Goal: Complete Application Form: Complete application form

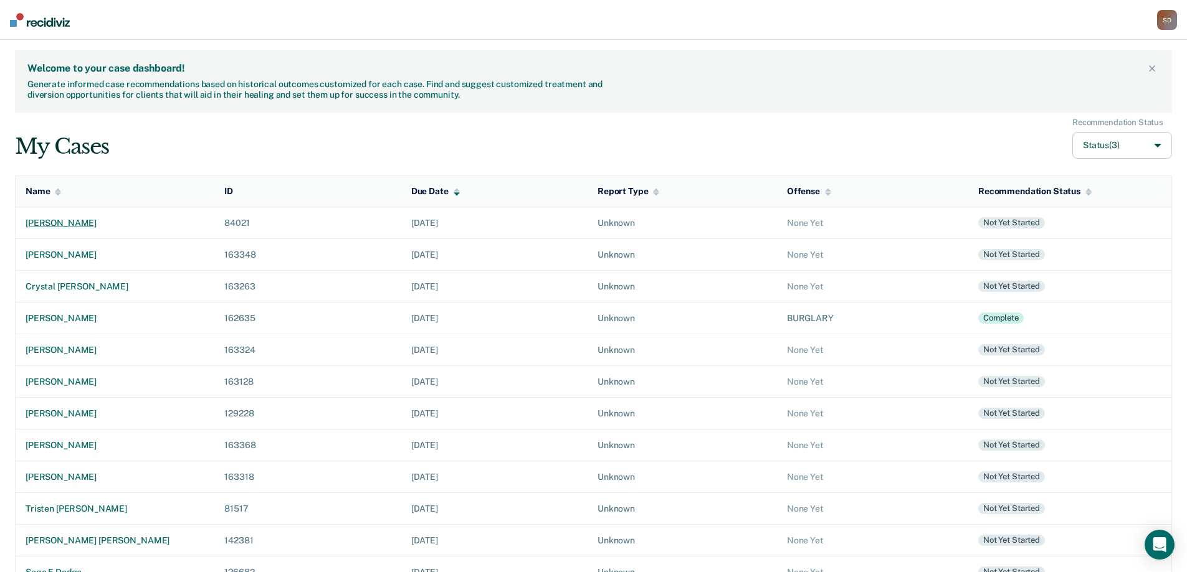
drag, startPoint x: 0, startPoint y: 0, endPoint x: 79, endPoint y: 221, distance: 234.3
click at [79, 221] on div "[PERSON_NAME]" at bounding box center [115, 223] width 179 height 11
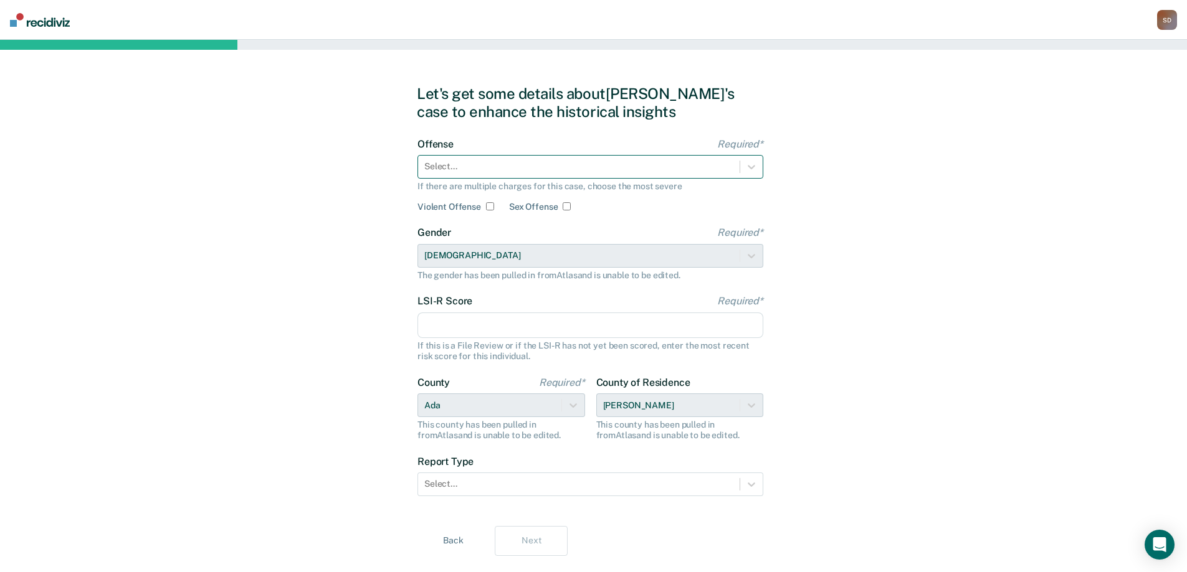
click at [736, 156] on div "Select..." at bounding box center [590, 167] width 346 height 24
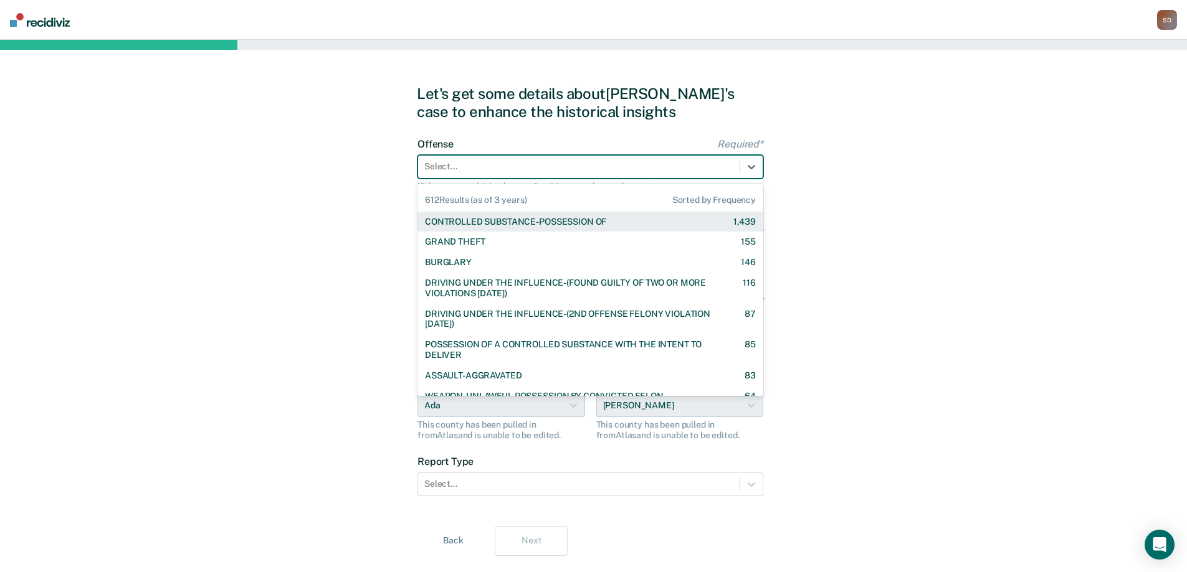
click at [618, 223] on div "CONTROLLED SUBSTANCE-POSSESSION OF 1,439" at bounding box center [590, 222] width 331 height 11
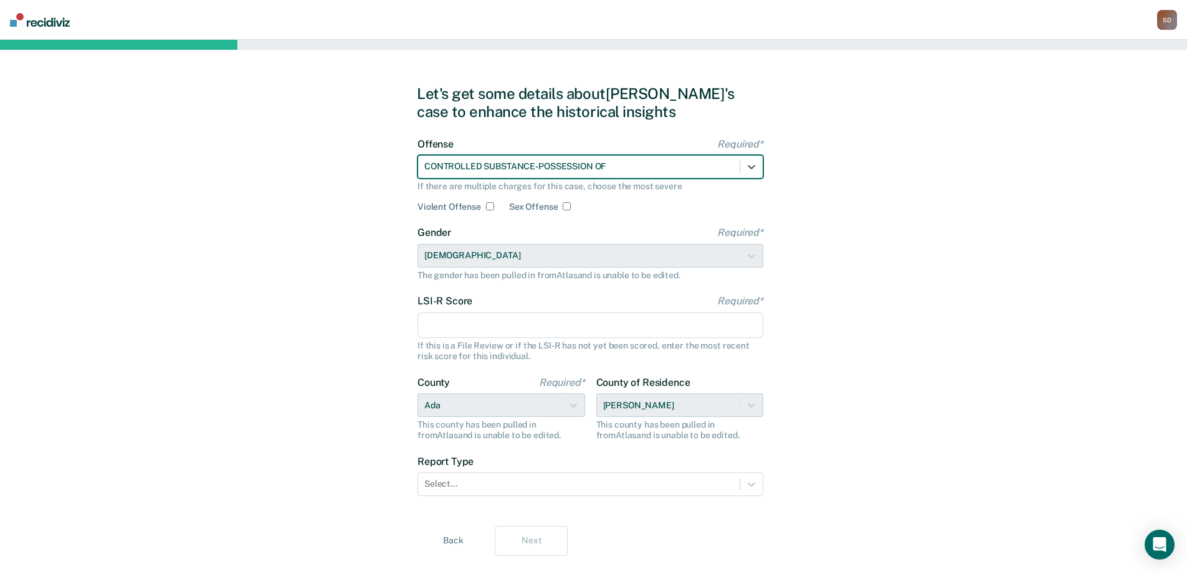
click at [564, 321] on input "LSI-R Score Required*" at bounding box center [590, 326] width 346 height 26
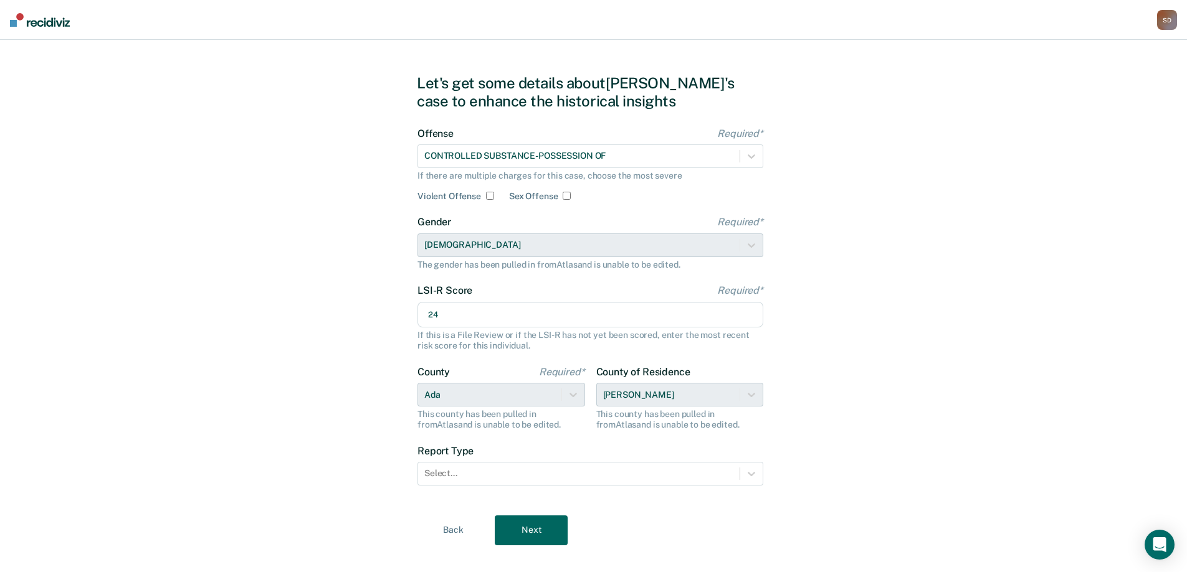
scroll to position [29, 0]
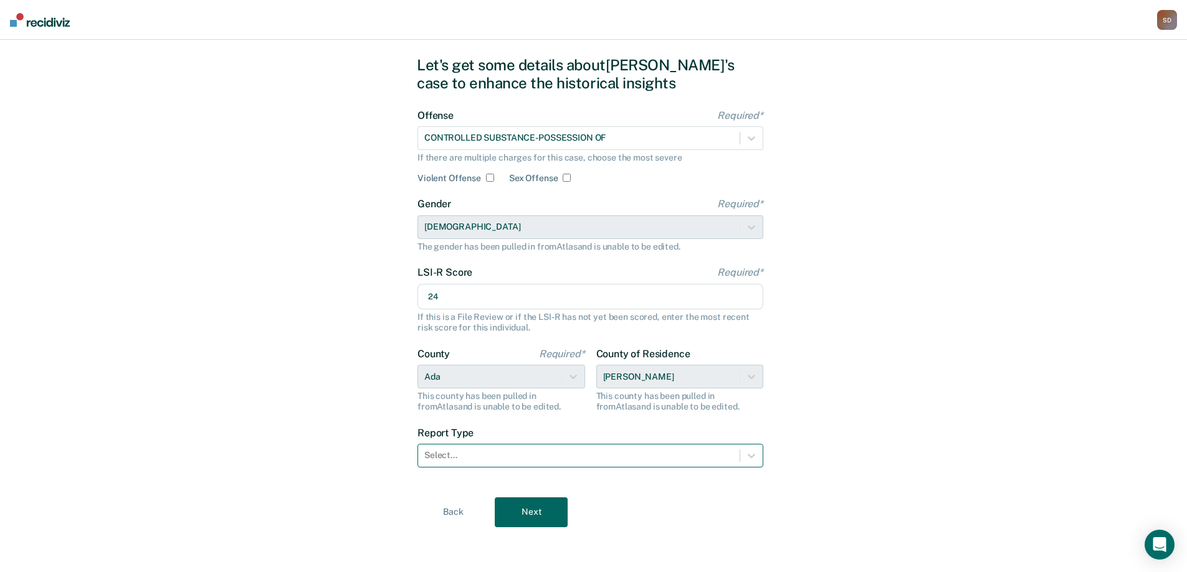
type input "24"
click at [618, 455] on div at bounding box center [578, 455] width 309 height 13
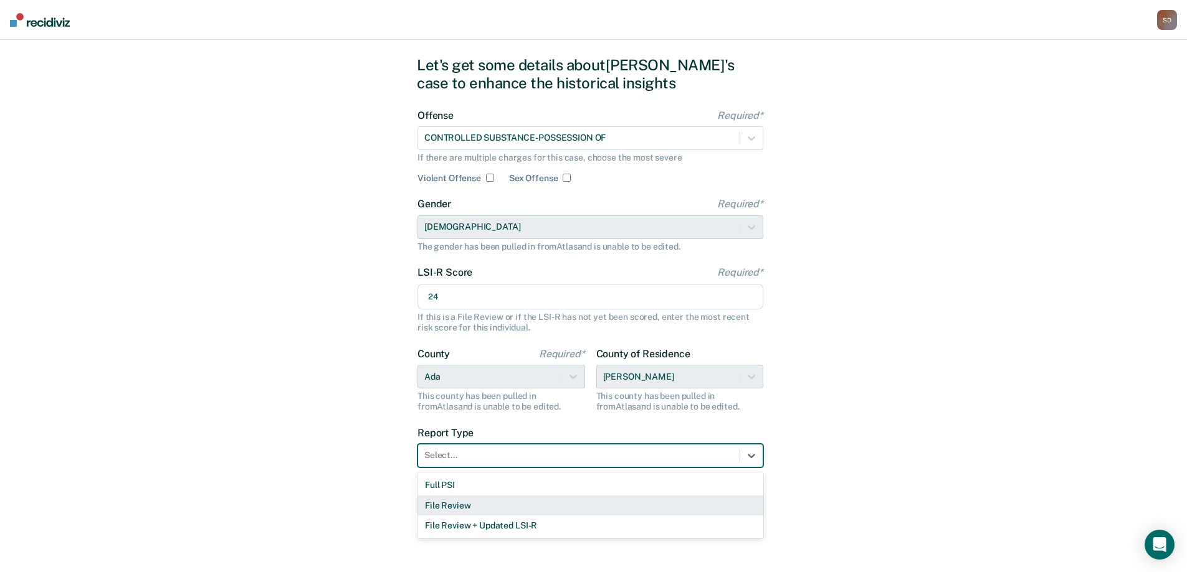
click at [566, 496] on div "File Review" at bounding box center [590, 506] width 346 height 21
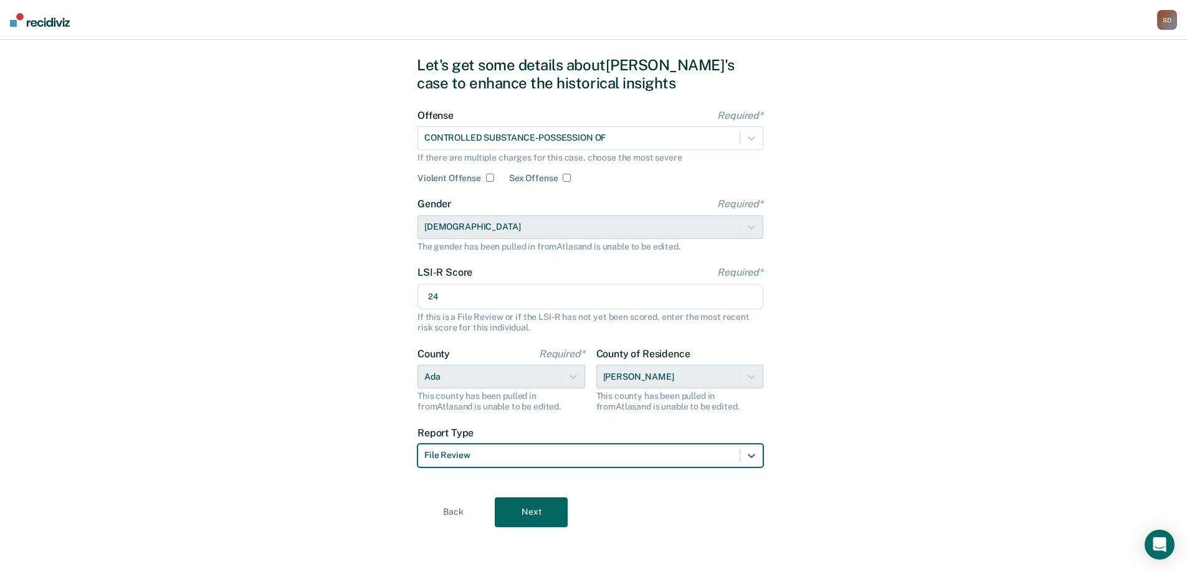
click at [569, 459] on div at bounding box center [578, 455] width 309 height 13
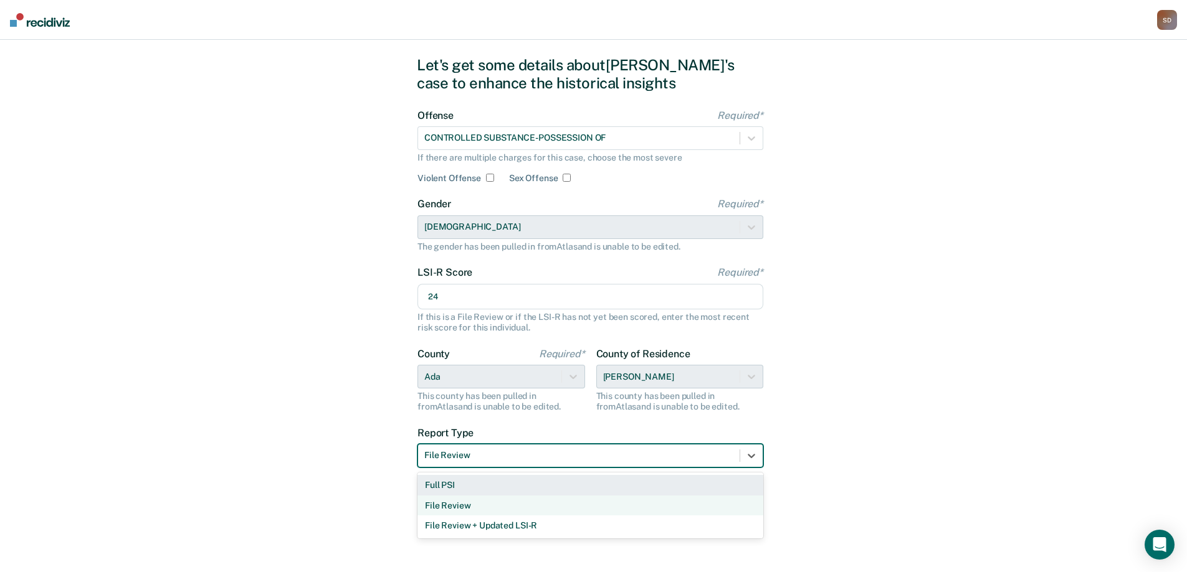
click at [553, 479] on div "Full PSI" at bounding box center [590, 485] width 346 height 21
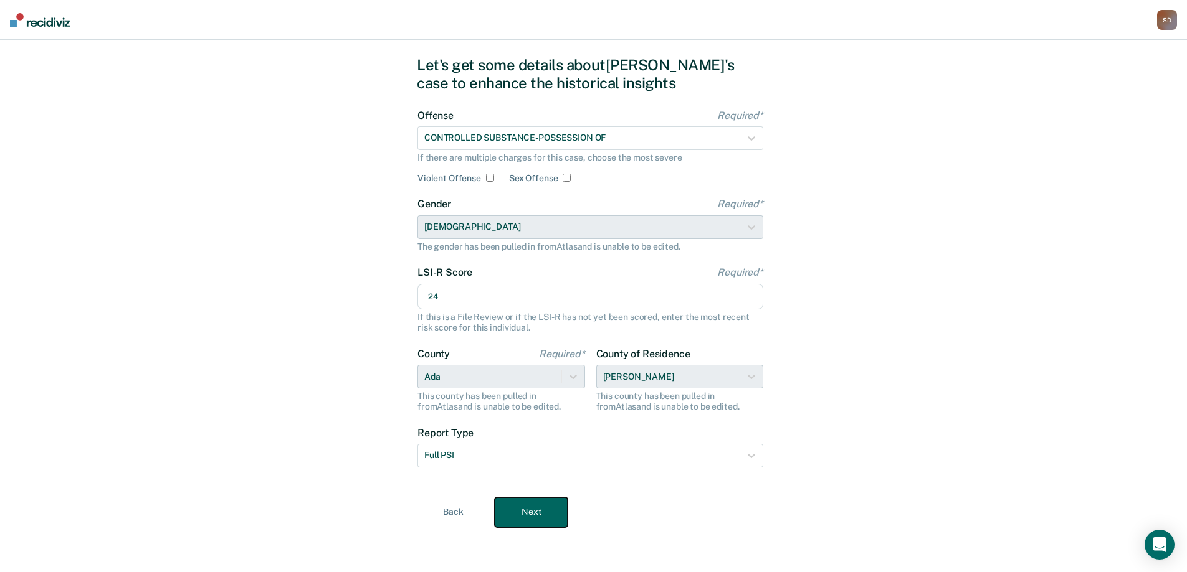
click at [525, 506] on button "Next" at bounding box center [531, 513] width 73 height 30
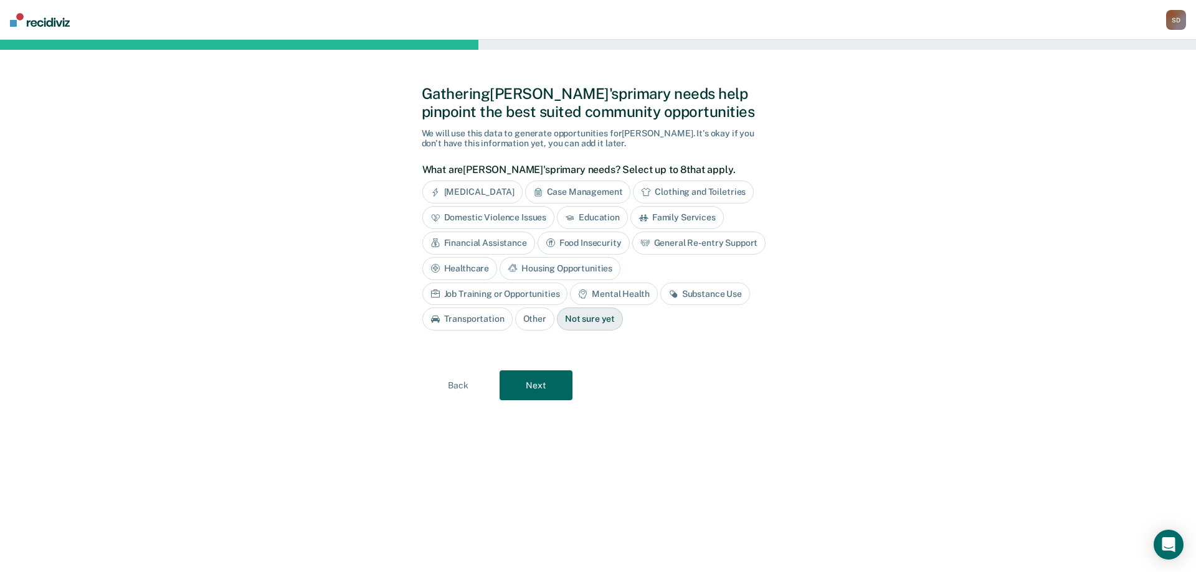
click at [660, 292] on div "Substance Use" at bounding box center [705, 294] width 90 height 23
click at [541, 382] on button "Next" at bounding box center [536, 386] width 73 height 30
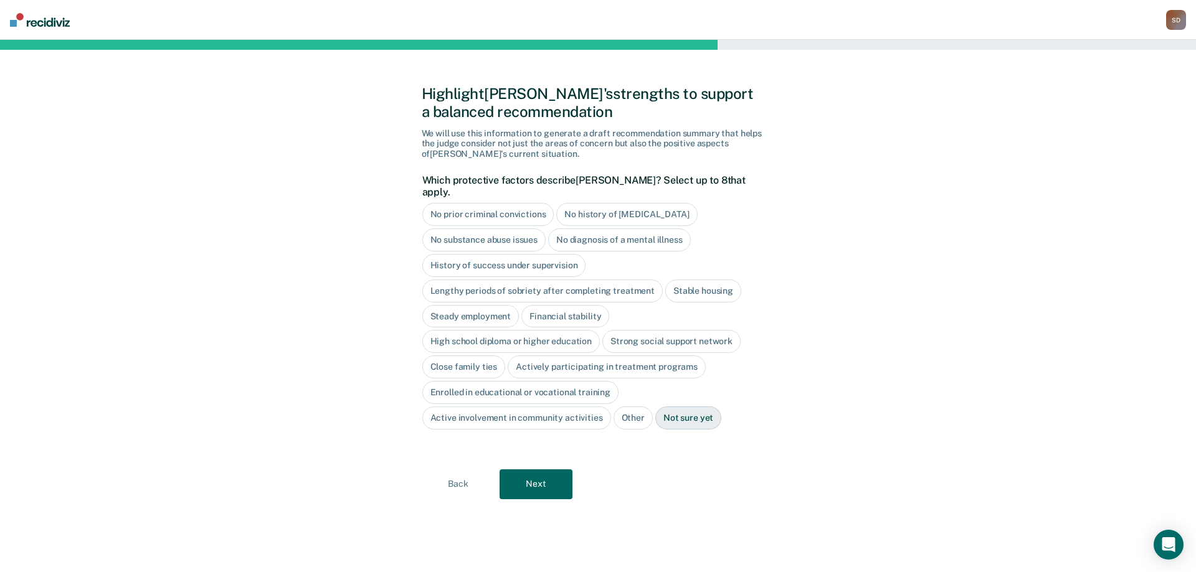
click at [681, 280] on div "Stable housing" at bounding box center [703, 291] width 76 height 23
click at [476, 305] on div "Steady employment" at bounding box center [470, 316] width 97 height 23
click at [635, 331] on div "Strong social support network" at bounding box center [671, 342] width 138 height 23
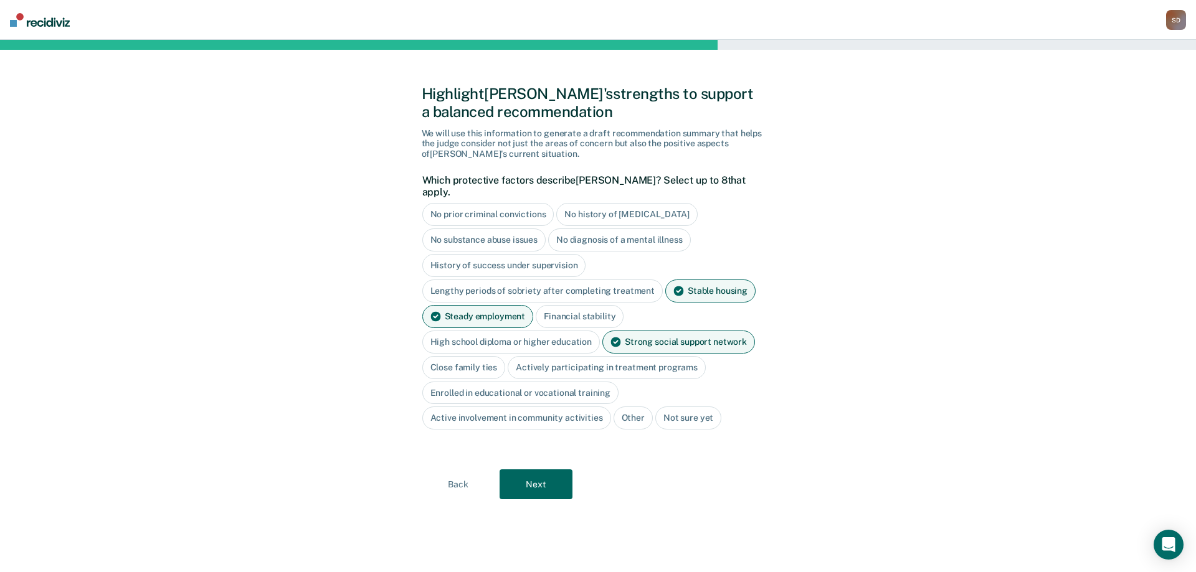
click at [448, 356] on div "Close family ties" at bounding box center [463, 367] width 83 height 23
click at [563, 356] on div "Actively participating in treatment programs" at bounding box center [621, 367] width 198 height 23
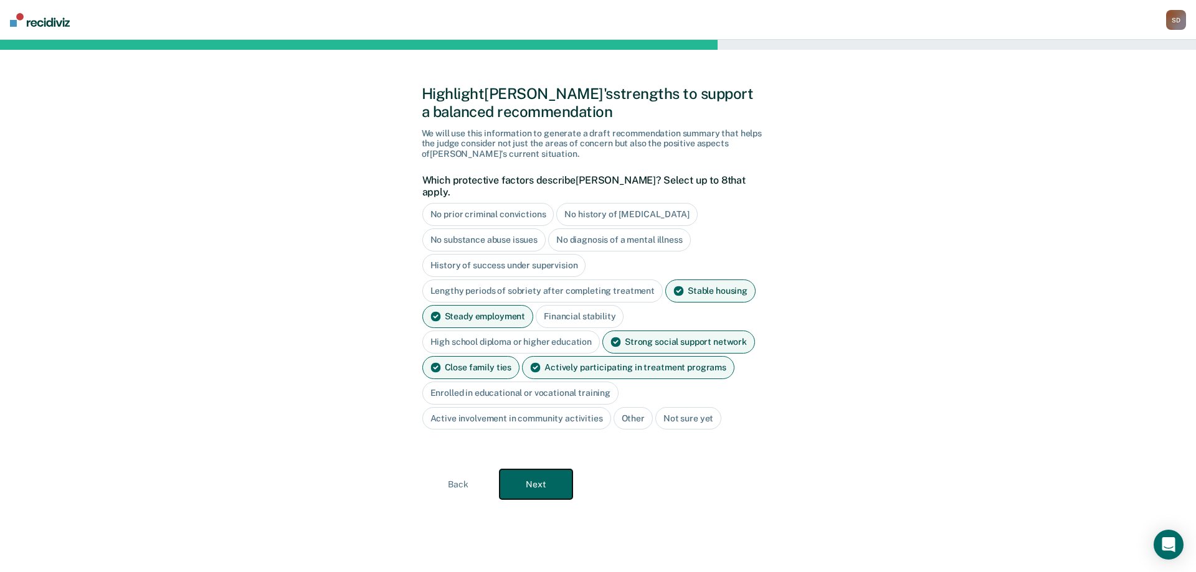
click at [539, 473] on button "Next" at bounding box center [536, 485] width 73 height 30
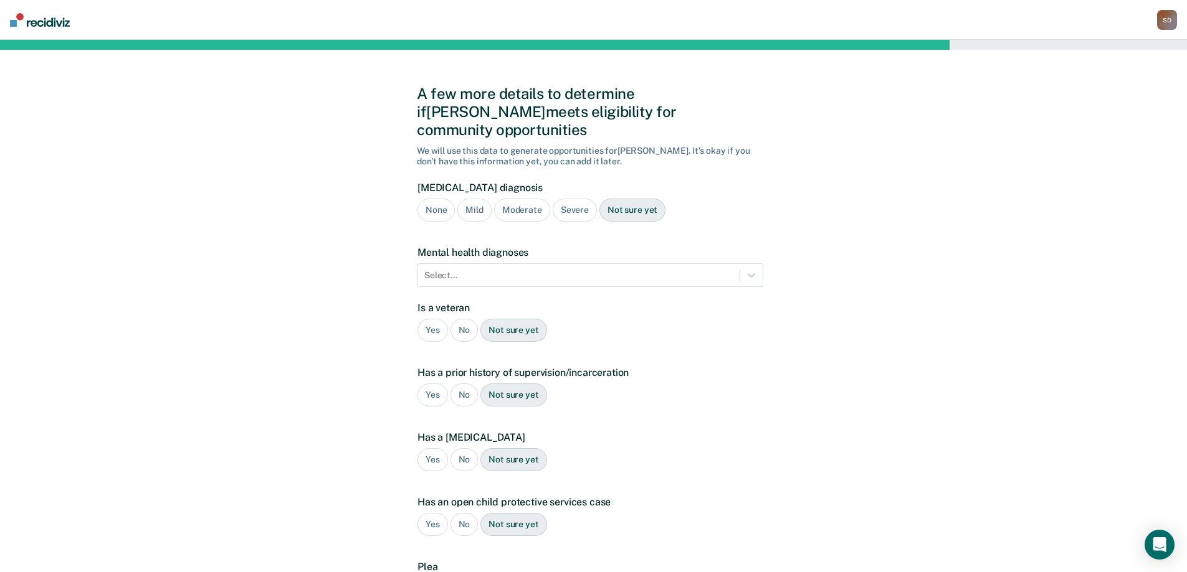
click at [521, 199] on div "Moderate" at bounding box center [522, 210] width 56 height 23
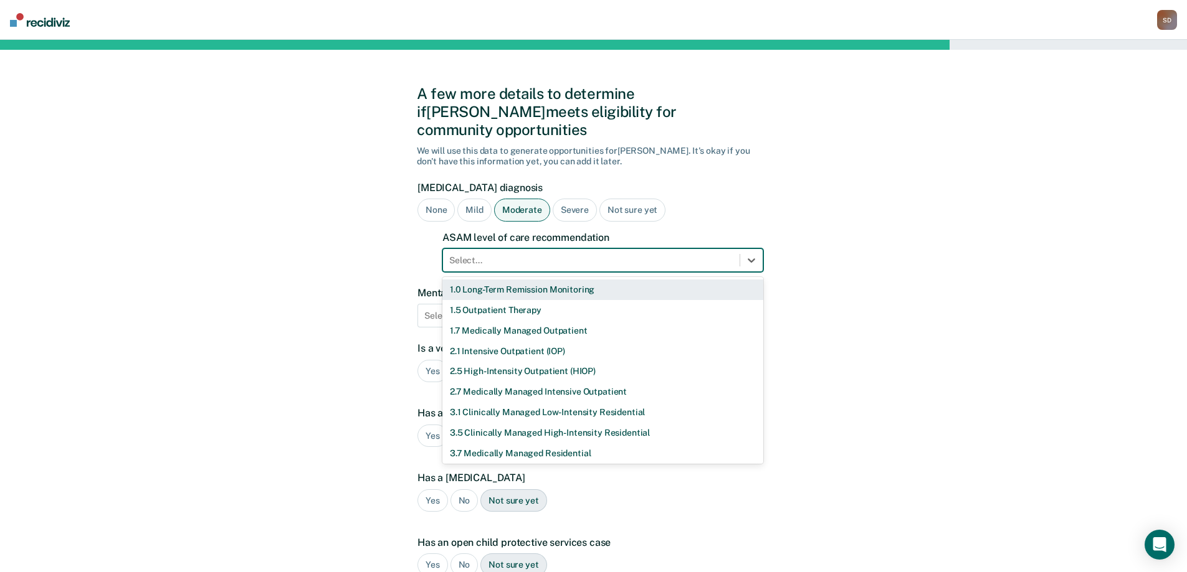
click at [584, 254] on div at bounding box center [591, 260] width 284 height 13
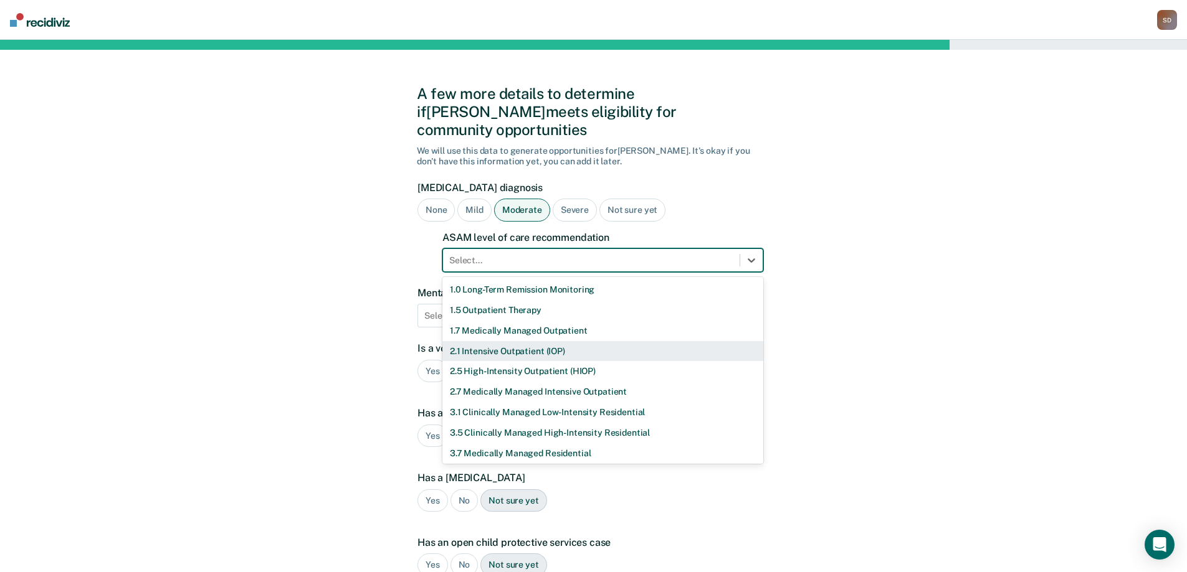
click at [568, 341] on div "2.1 Intensive Outpatient (IOP)" at bounding box center [602, 351] width 321 height 21
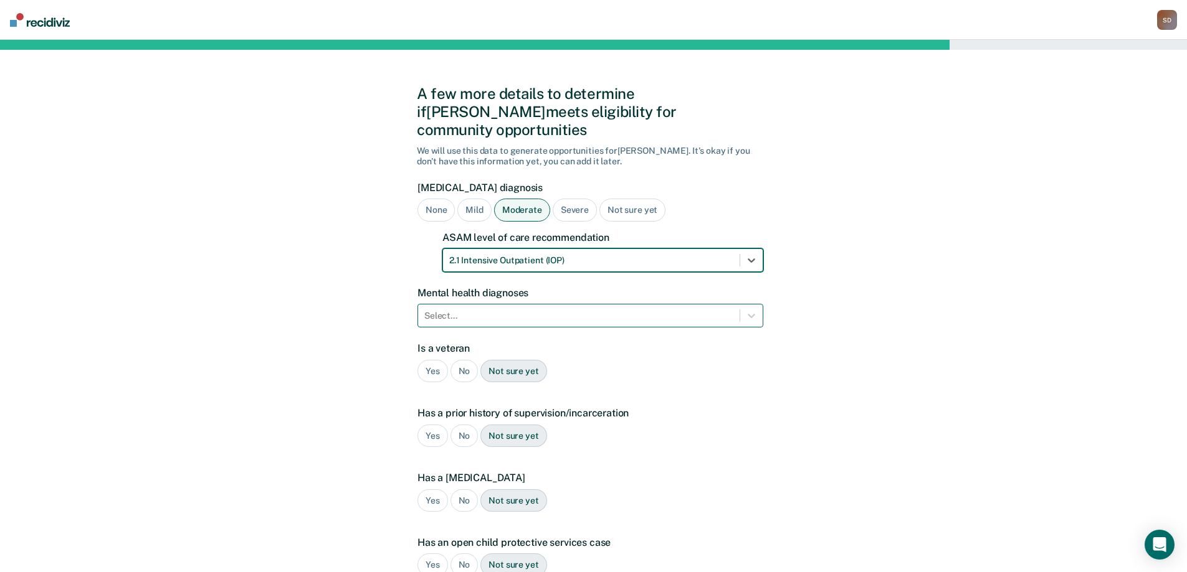
click at [586, 310] on div at bounding box center [578, 316] width 309 height 13
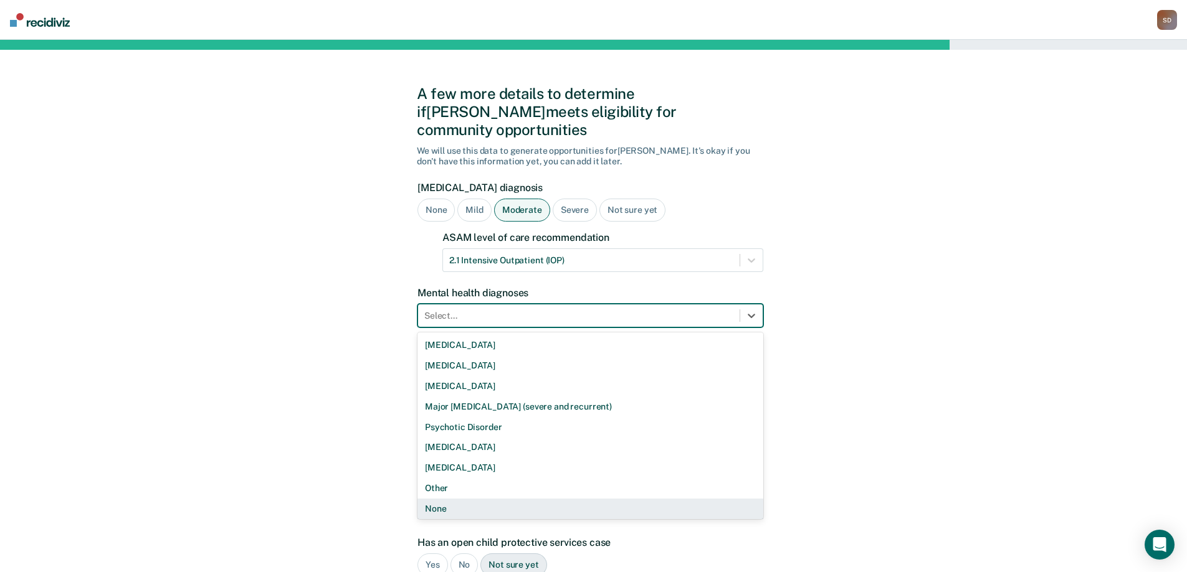
click at [524, 499] on div "None" at bounding box center [590, 509] width 346 height 21
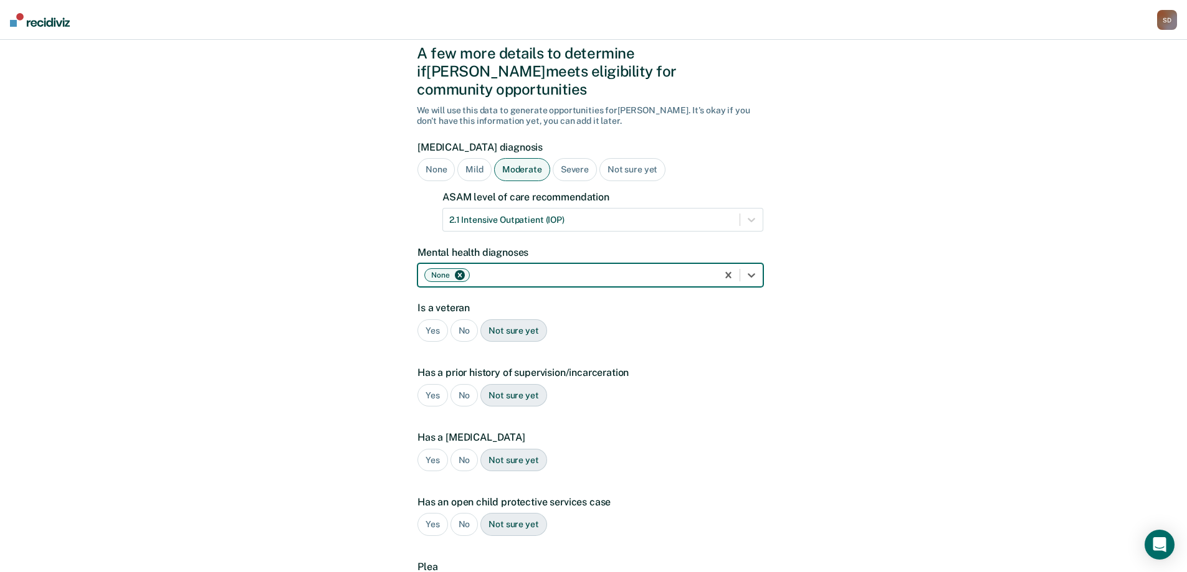
scroll to position [62, 0]
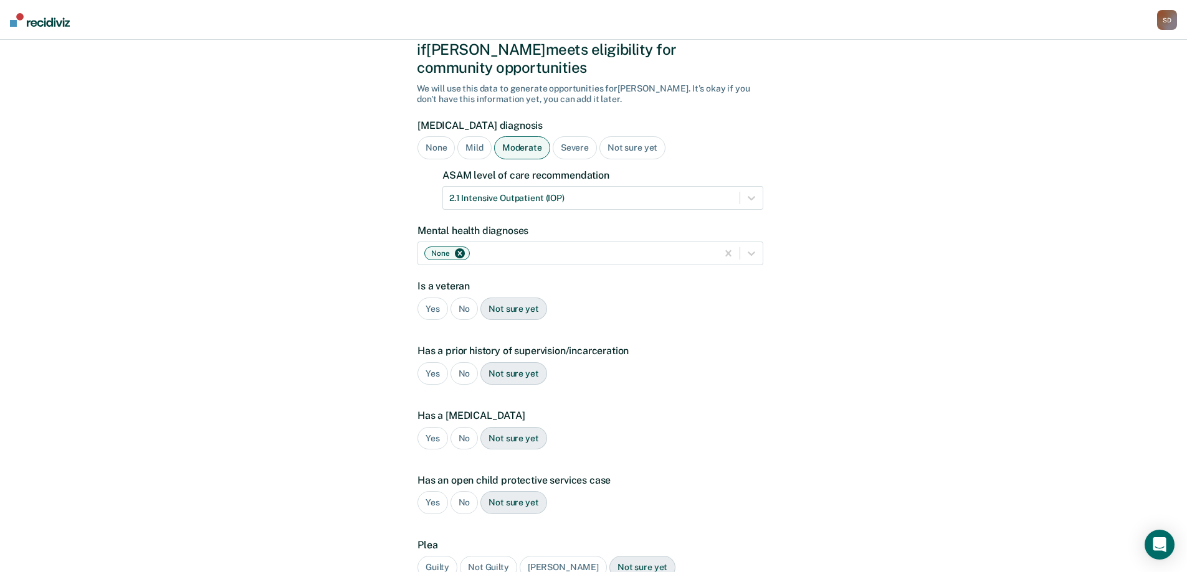
click at [458, 298] on div "No" at bounding box center [464, 309] width 28 height 23
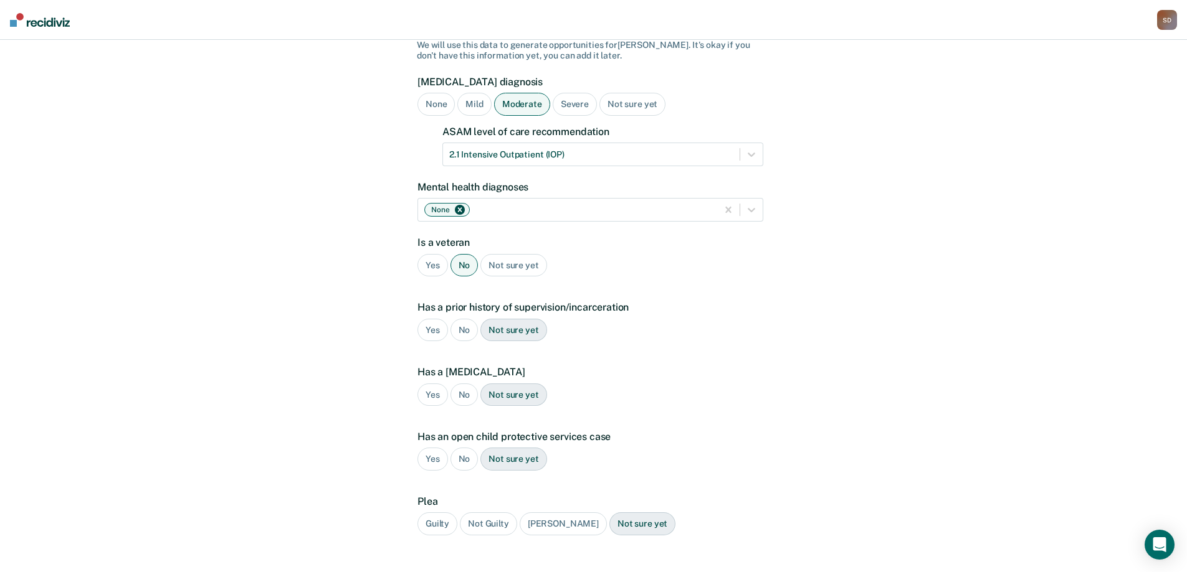
scroll to position [125, 0]
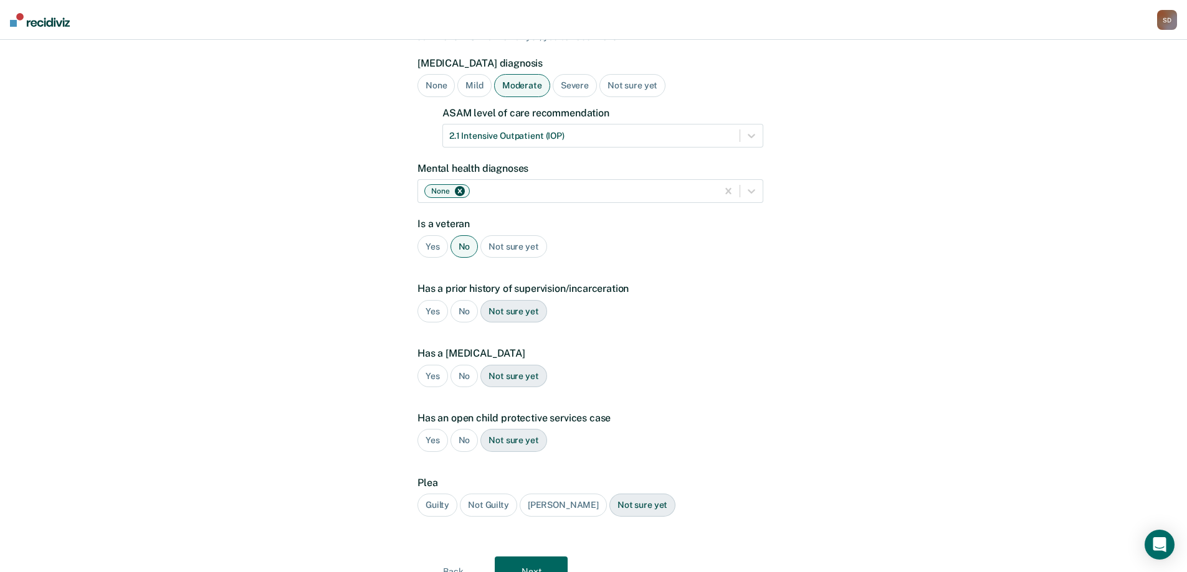
click at [432, 300] on div "Yes" at bounding box center [432, 311] width 31 height 23
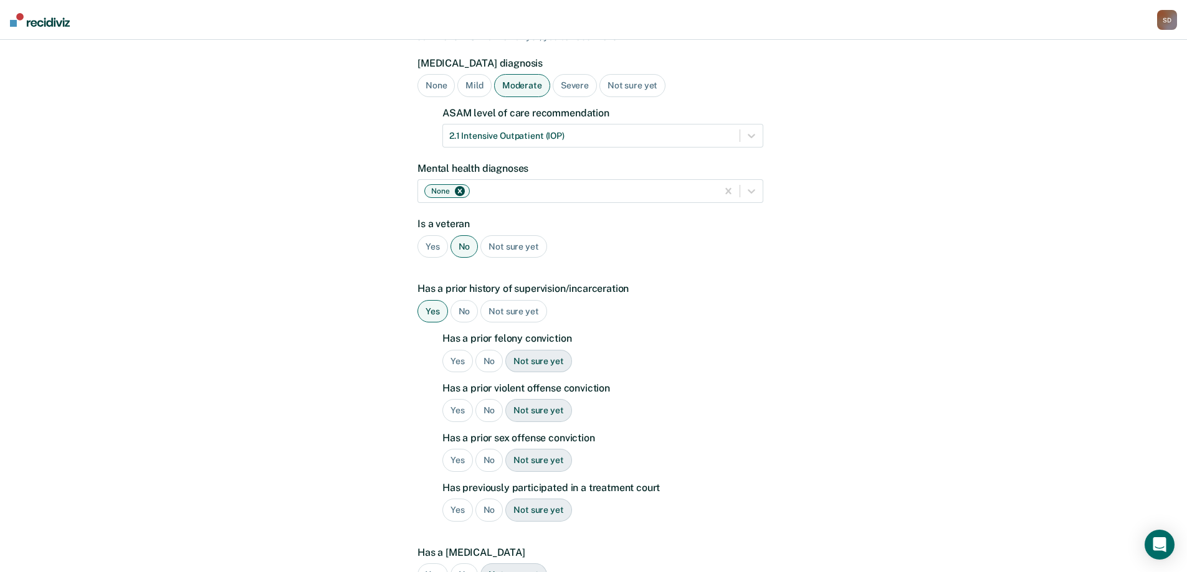
click at [454, 350] on div "Yes" at bounding box center [457, 361] width 31 height 23
click at [459, 399] on div "Yes" at bounding box center [457, 410] width 31 height 23
click at [483, 449] on div "No" at bounding box center [489, 460] width 28 height 23
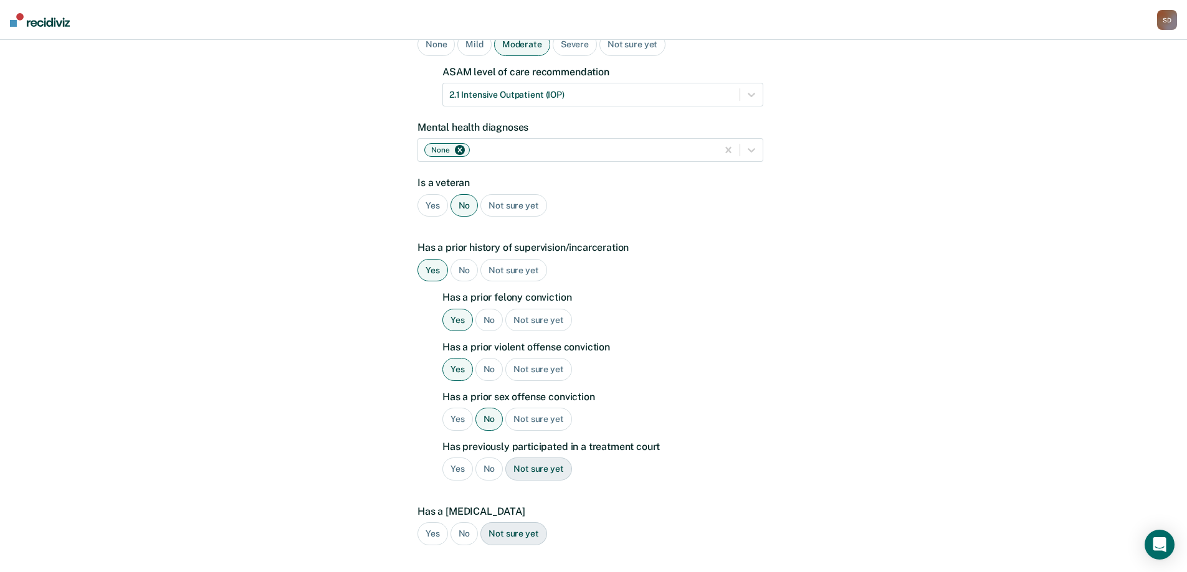
scroll to position [187, 0]
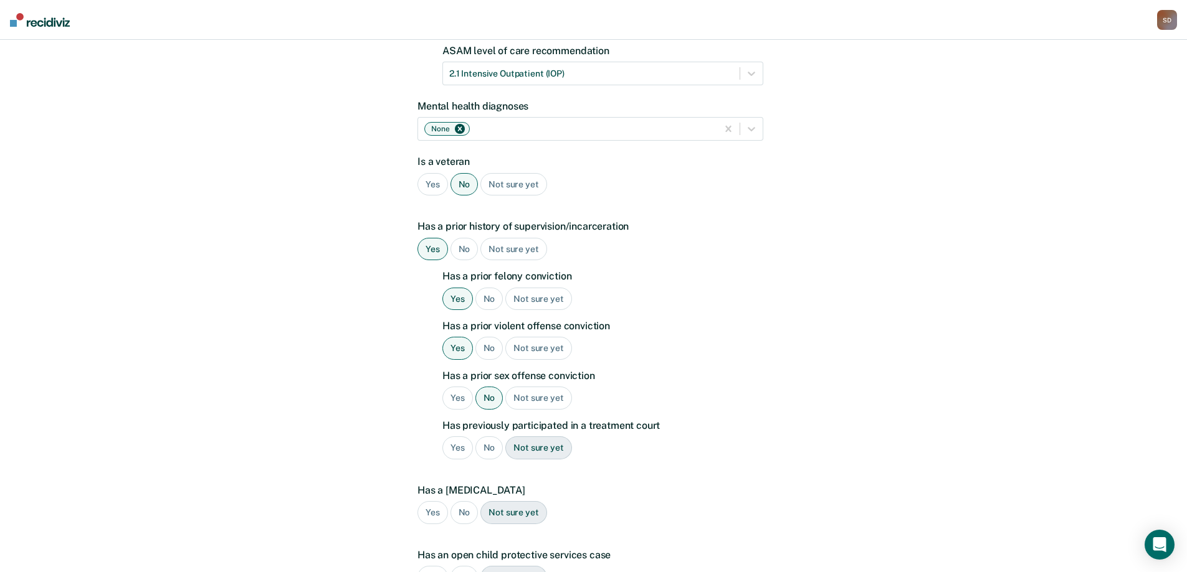
click at [453, 437] on div "Yes" at bounding box center [457, 448] width 31 height 23
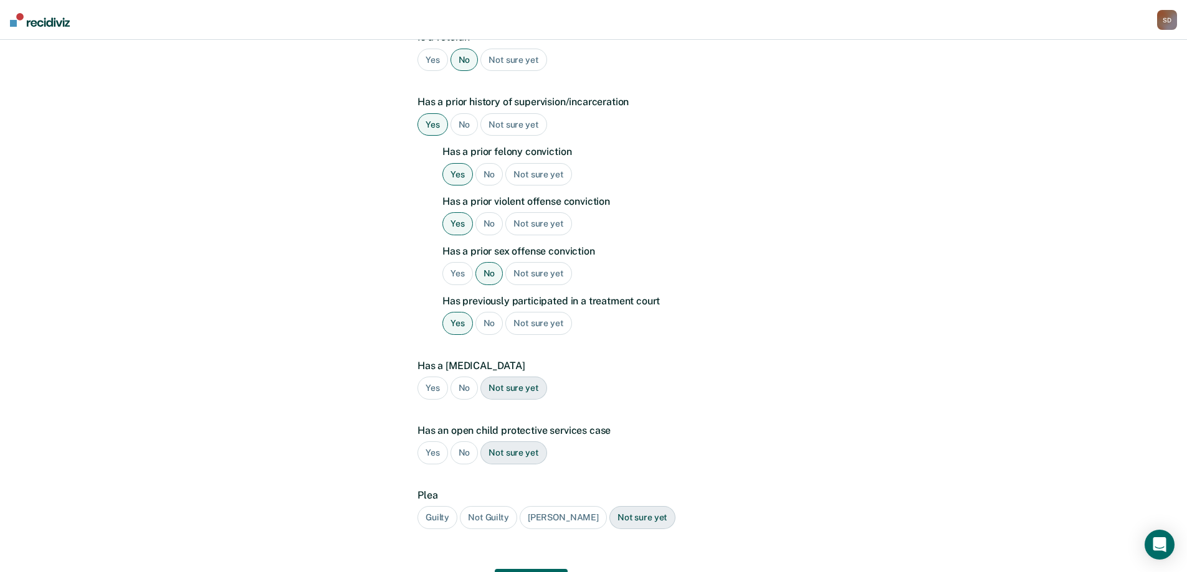
drag, startPoint x: 462, startPoint y: 371, endPoint x: 447, endPoint y: 428, distance: 58.5
click at [463, 377] on div "No" at bounding box center [464, 388] width 28 height 23
drag, startPoint x: 464, startPoint y: 432, endPoint x: 453, endPoint y: 497, distance: 65.7
click at [464, 442] on div "No" at bounding box center [464, 453] width 28 height 23
click at [438, 508] on div "Guilty" at bounding box center [437, 517] width 40 height 23
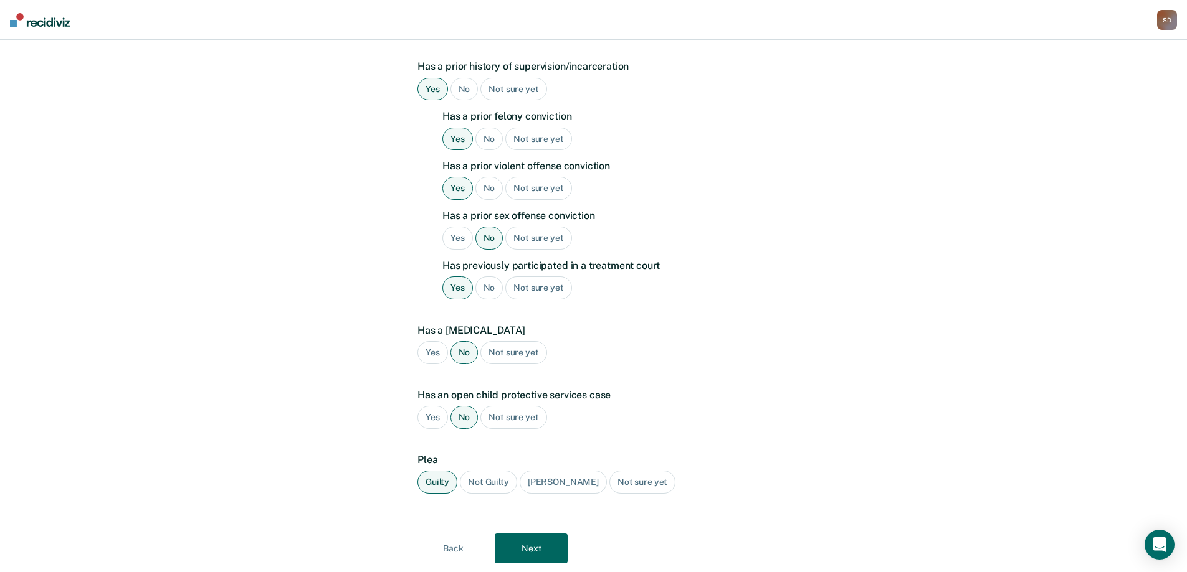
scroll to position [365, 0]
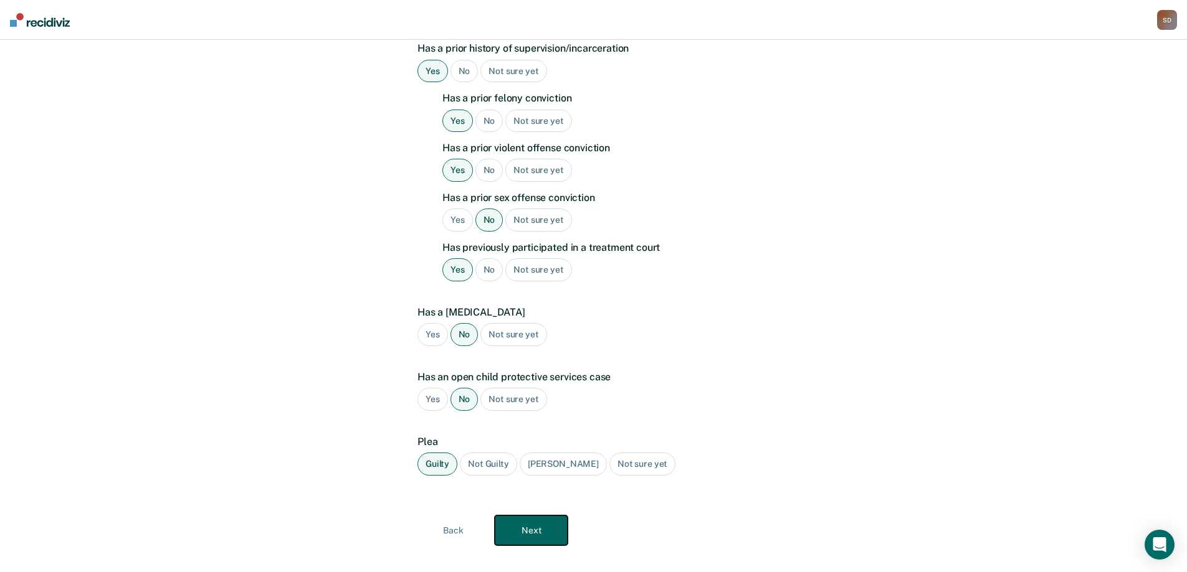
click at [532, 519] on button "Next" at bounding box center [531, 531] width 73 height 30
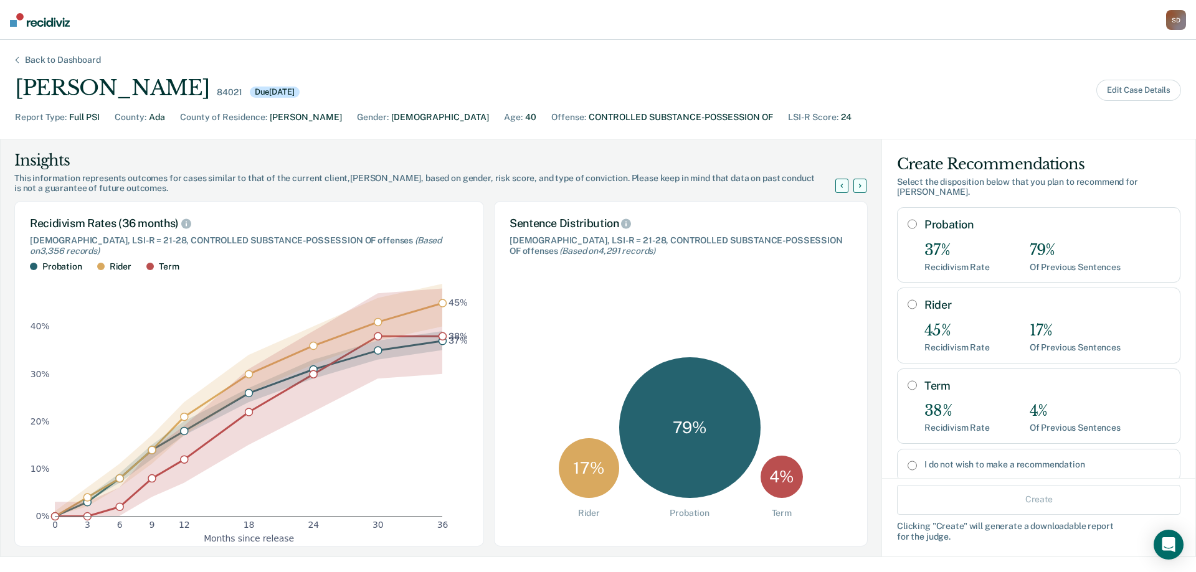
drag, startPoint x: 903, startPoint y: 211, endPoint x: 913, endPoint y: 239, distance: 29.7
click at [908, 219] on input "Probation" at bounding box center [912, 224] width 9 height 10
radio input "true"
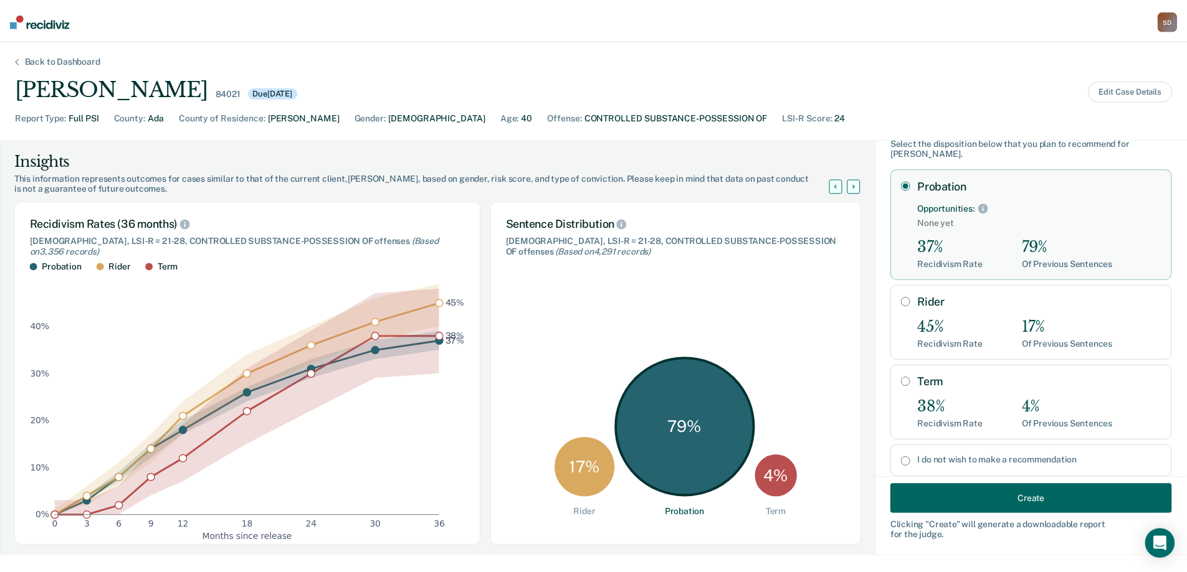
scroll to position [60, 0]
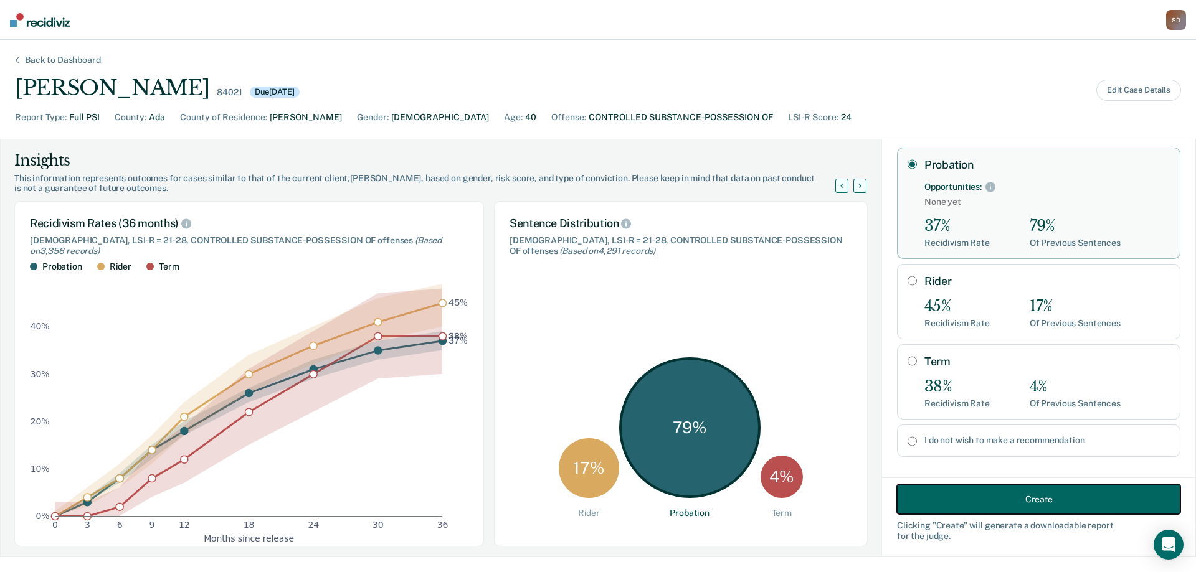
click at [1019, 502] on button "Create" at bounding box center [1038, 500] width 283 height 30
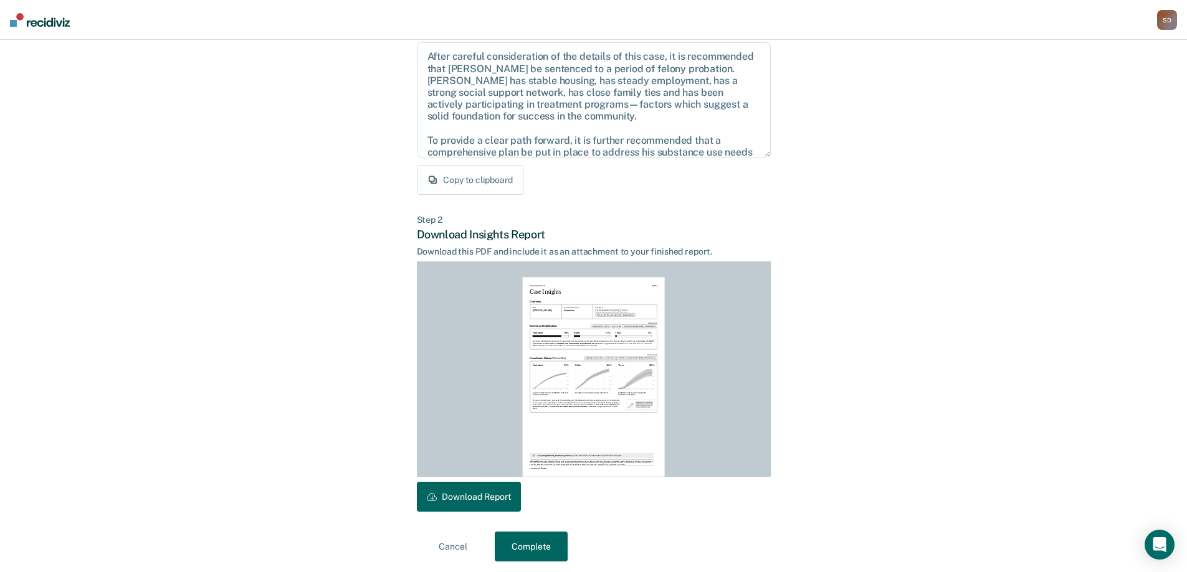
scroll to position [138, 0]
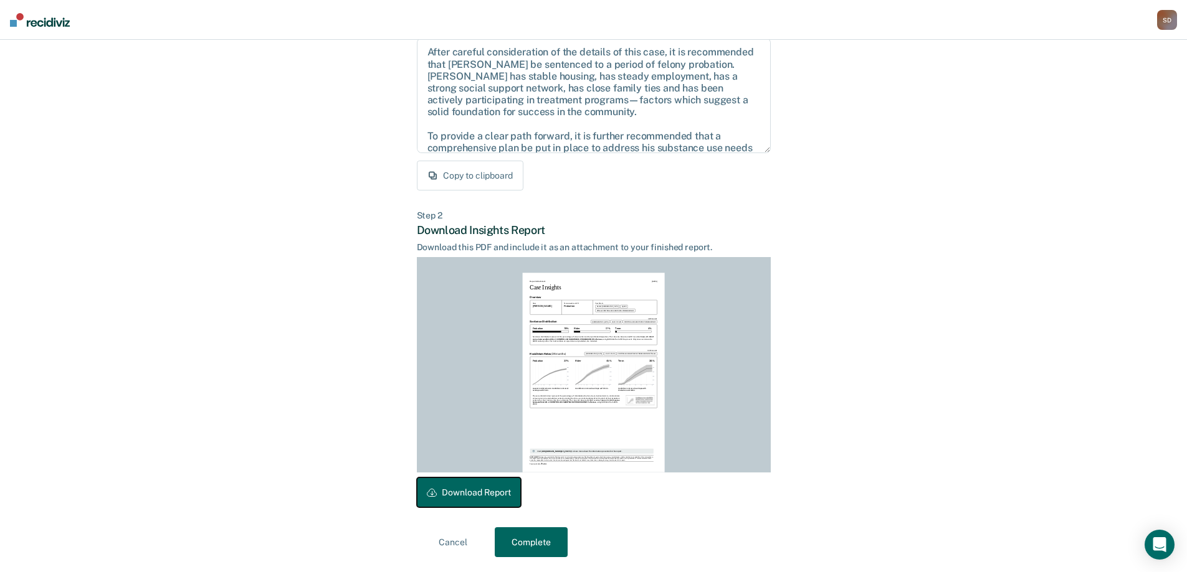
click at [461, 493] on button "Download Report" at bounding box center [469, 493] width 104 height 30
click at [541, 537] on button "Complete" at bounding box center [531, 543] width 73 height 30
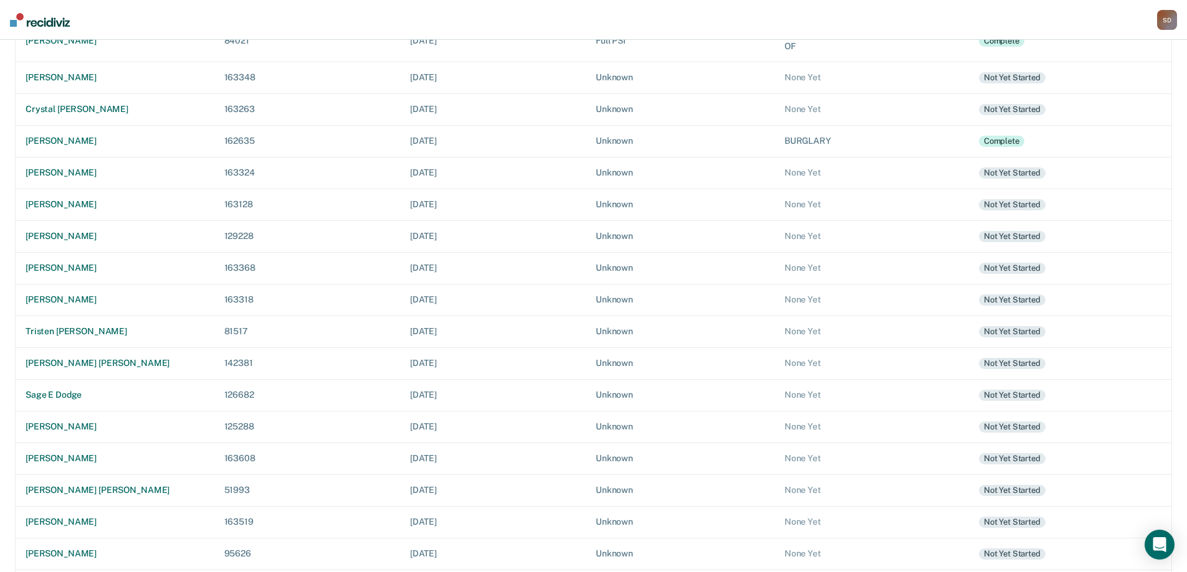
scroll to position [290, 0]
